Goal: Find specific page/section: Find specific page/section

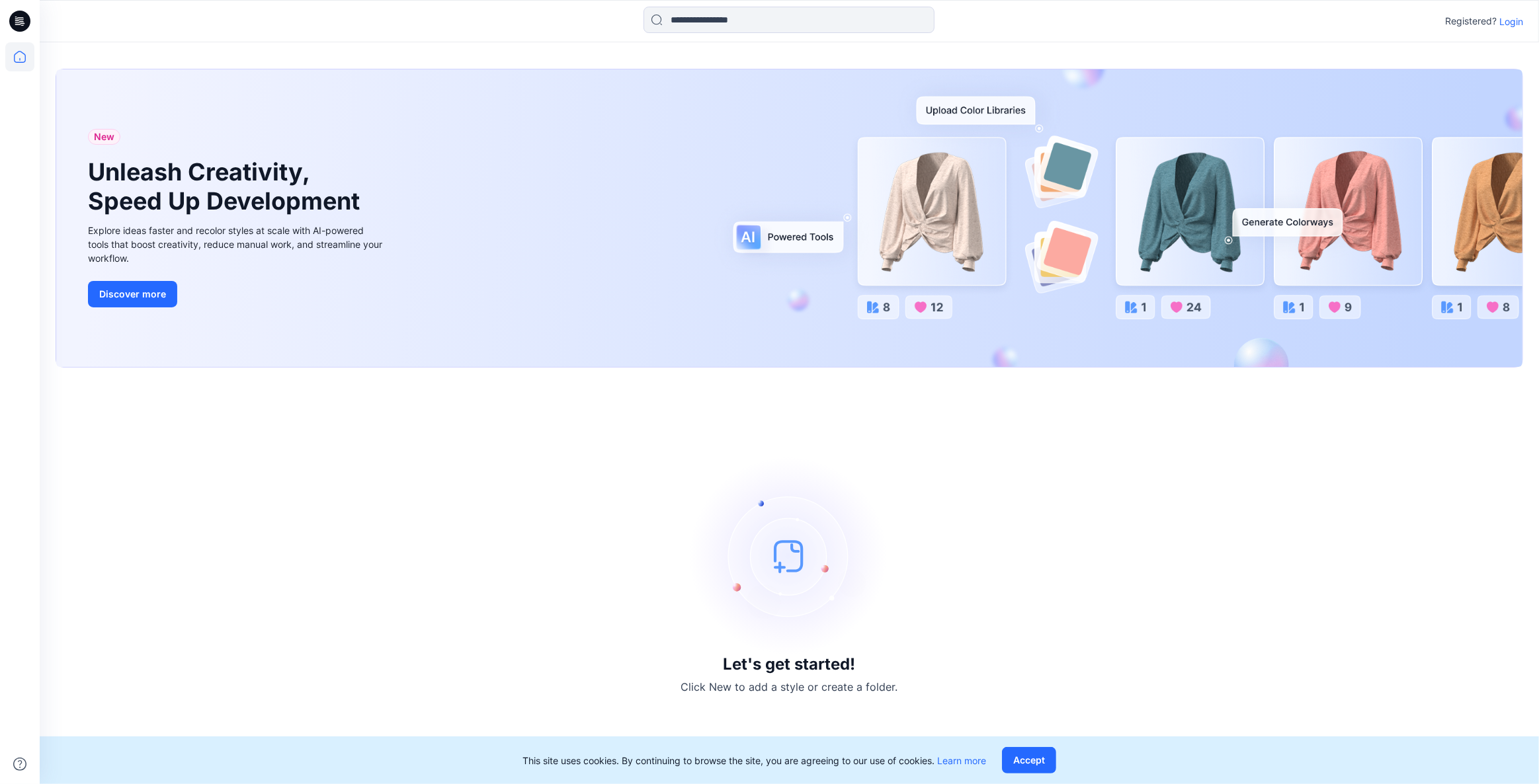
click at [1521, 20] on p "Login" at bounding box center [1511, 21] width 24 height 14
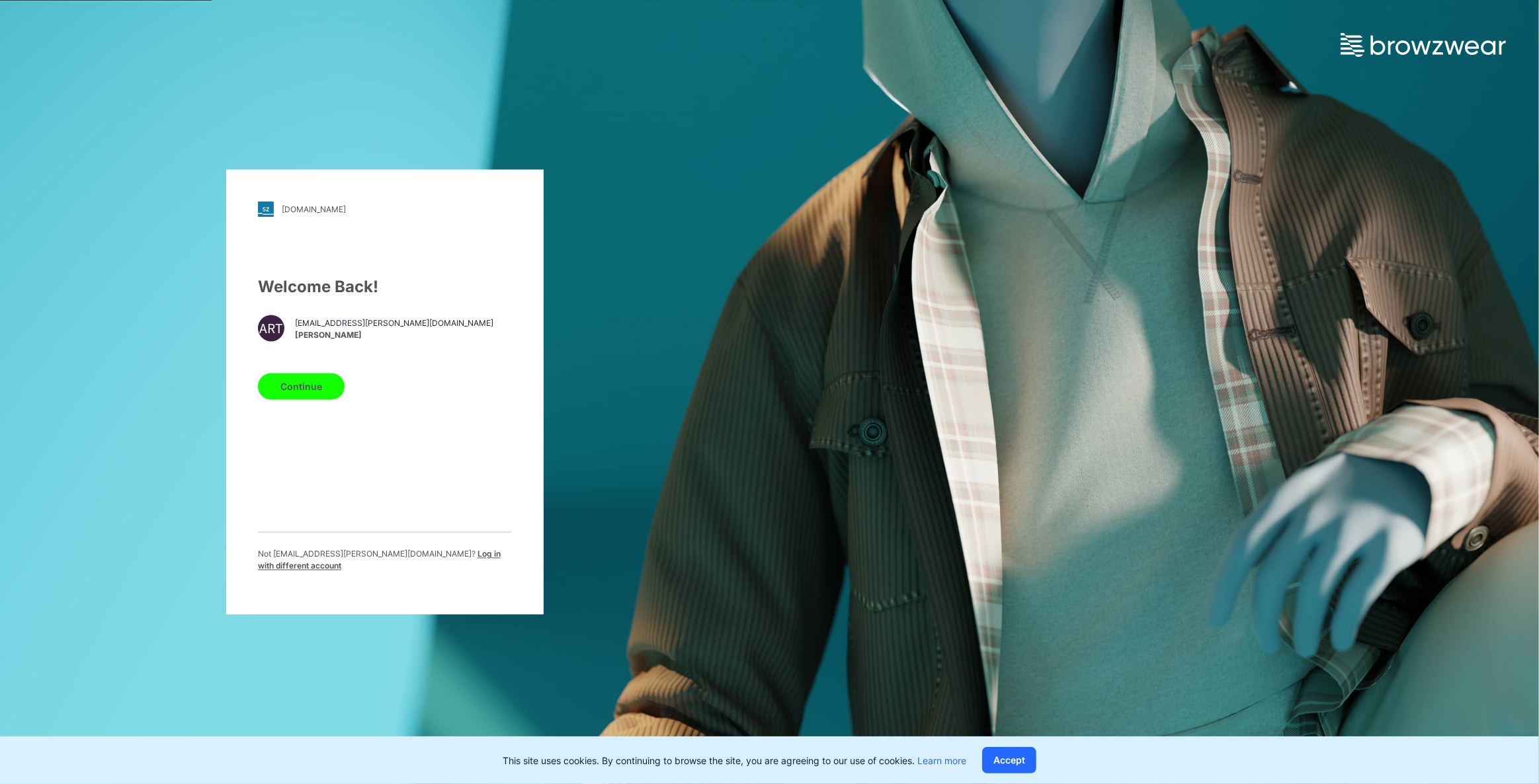
click at [315, 394] on button "Continue" at bounding box center [301, 386] width 86 height 26
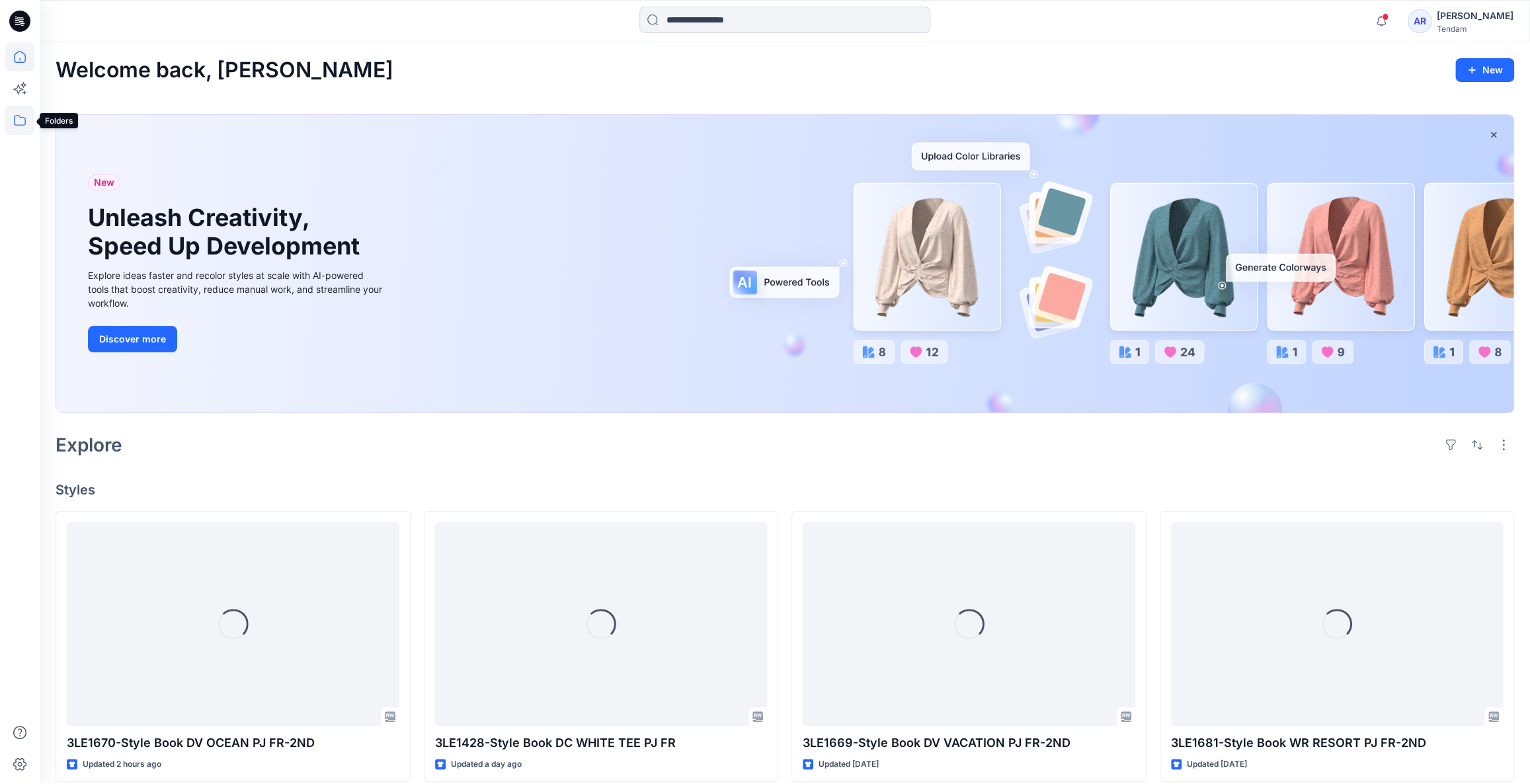
click at [26, 110] on icon at bounding box center [20, 120] width 29 height 29
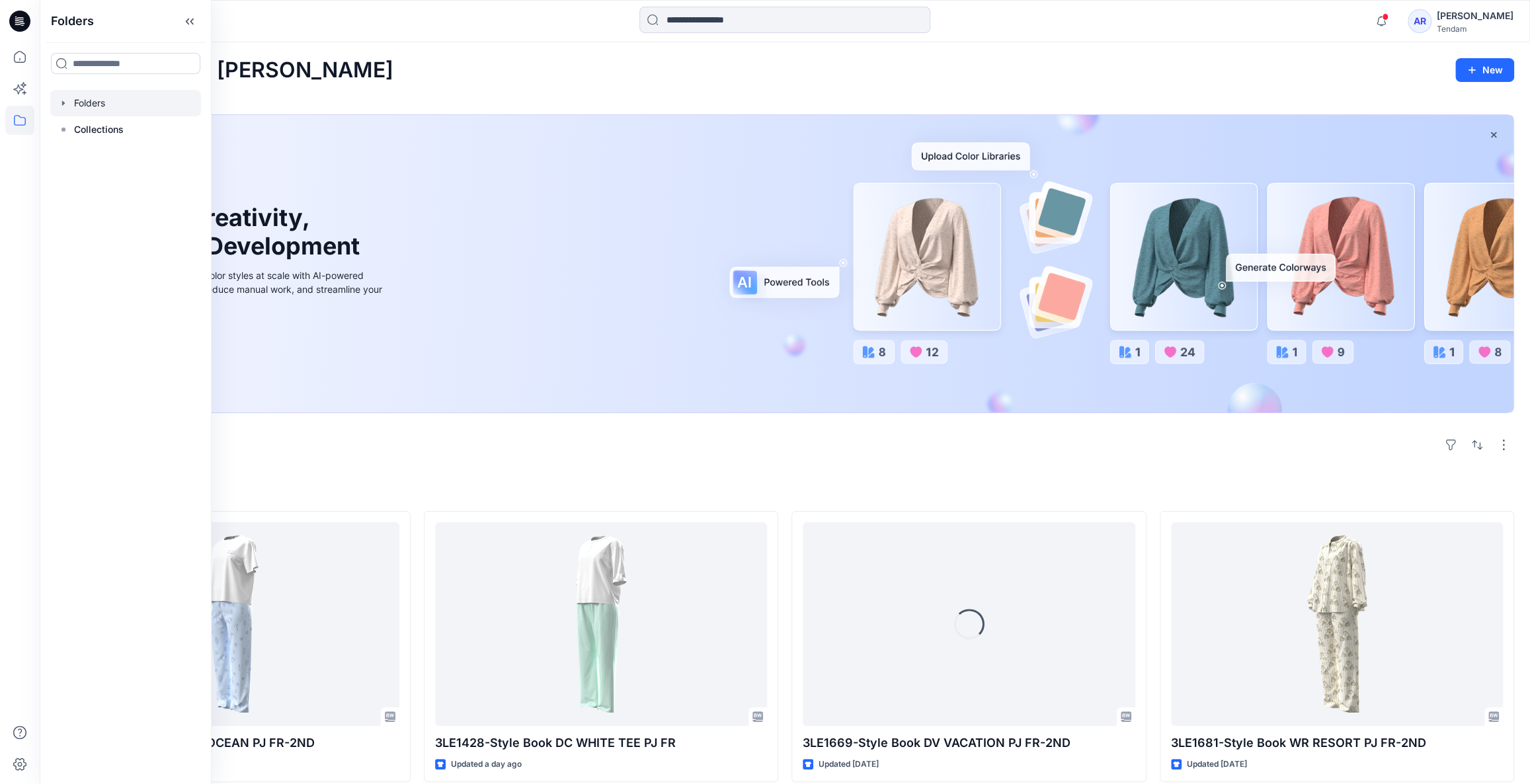
click at [131, 98] on div at bounding box center [126, 102] width 151 height 26
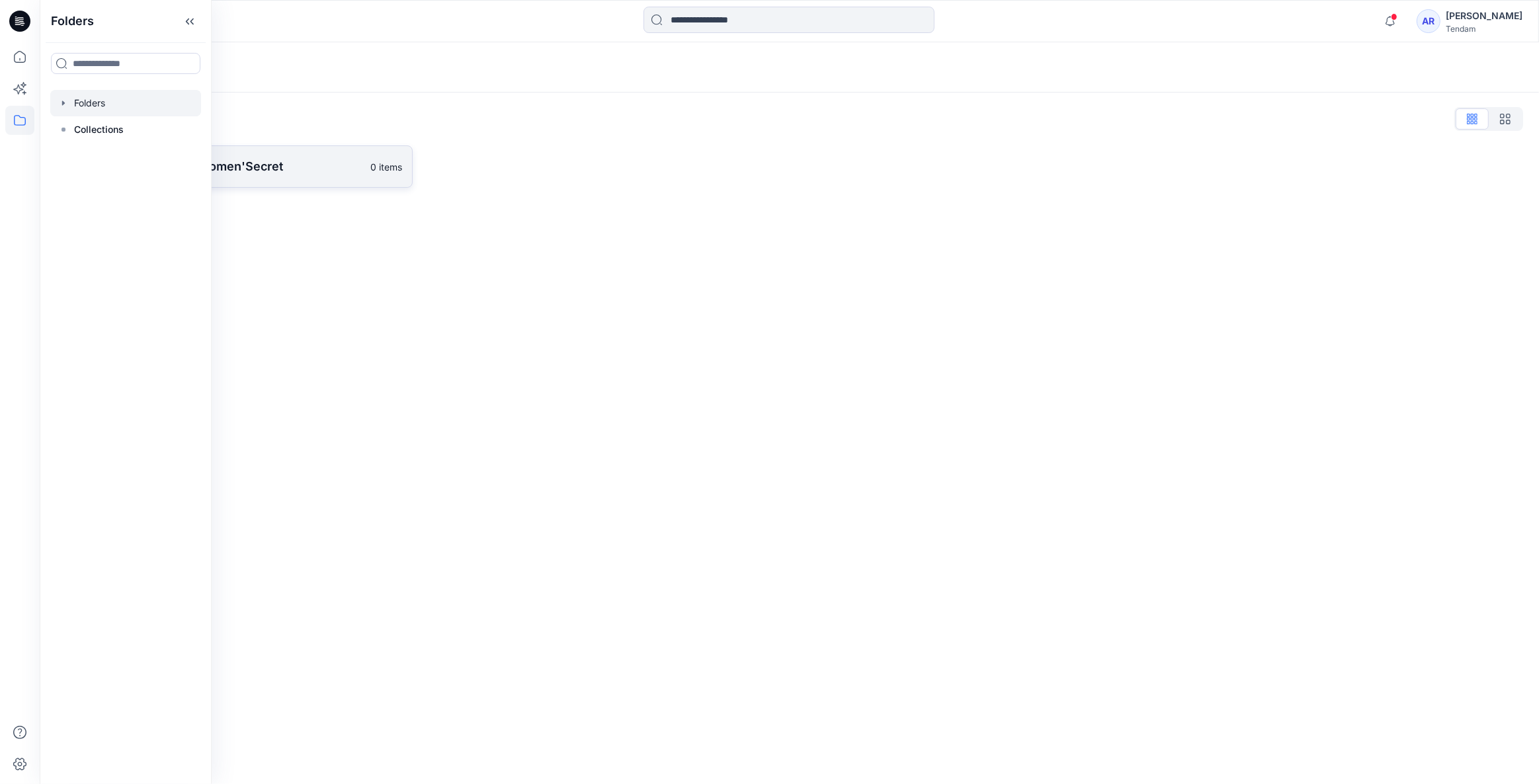
click at [274, 151] on link "[PERSON_NAME] - Women'Secret 0 items" at bounding box center [234, 167] width 357 height 43
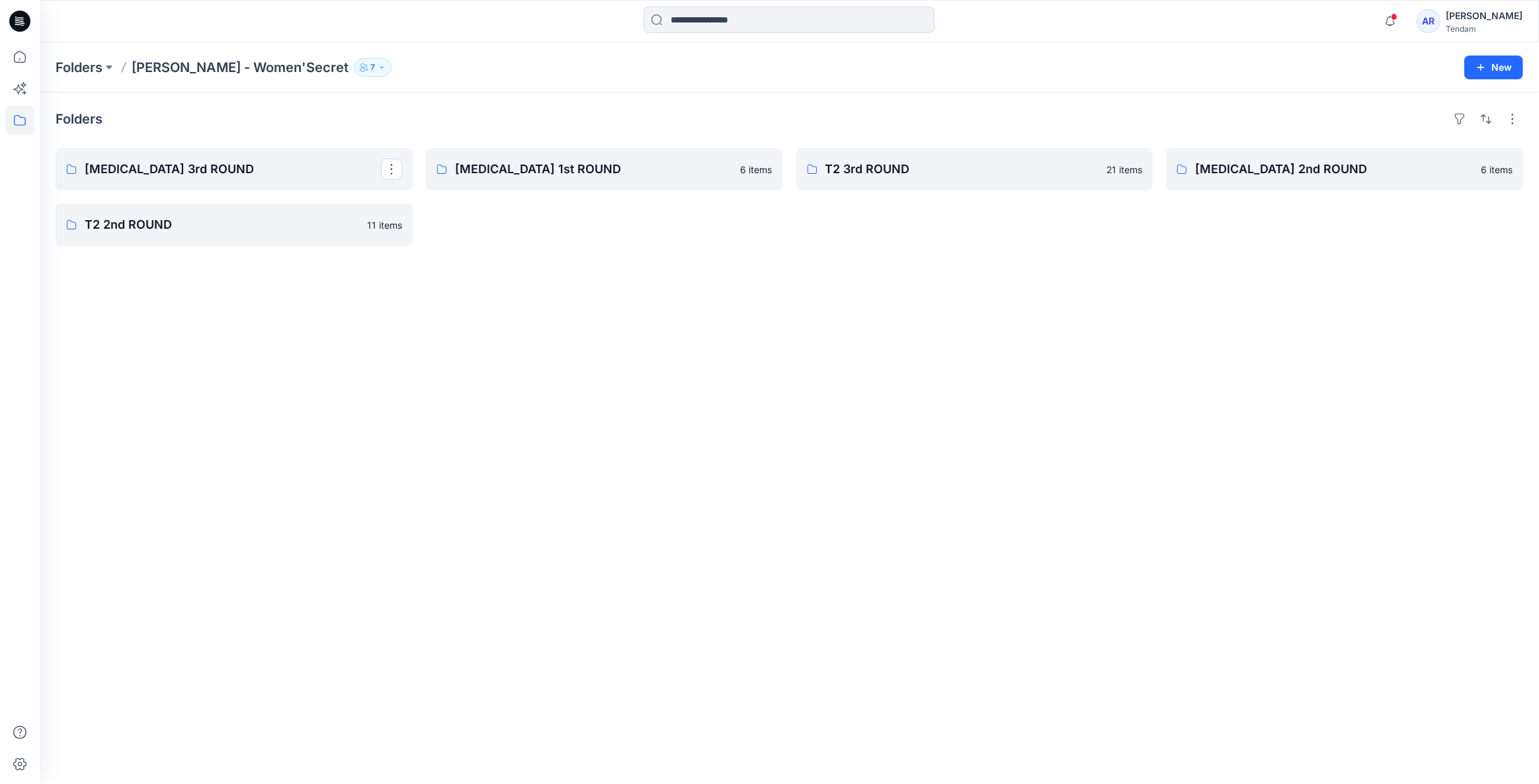
click at [207, 162] on p "[MEDICAL_DATA] 3rd ROUND" at bounding box center [232, 169] width 296 height 19
